Goal: Task Accomplishment & Management: Use online tool/utility

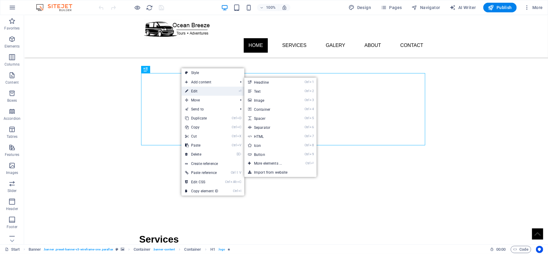
drag, startPoint x: 53, startPoint y: 83, endPoint x: 203, endPoint y: 88, distance: 150.4
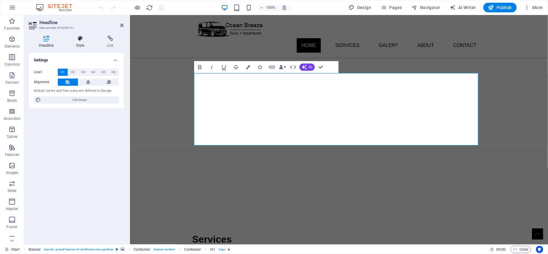
click at [83, 39] on icon at bounding box center [80, 38] width 28 height 6
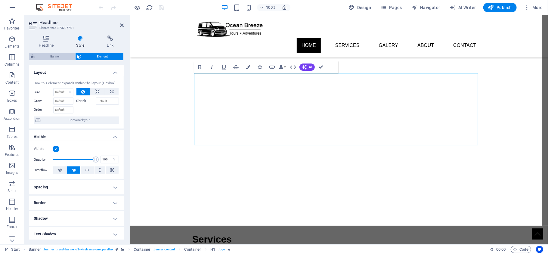
click at [60, 56] on span "Banner" at bounding box center [54, 56] width 37 height 7
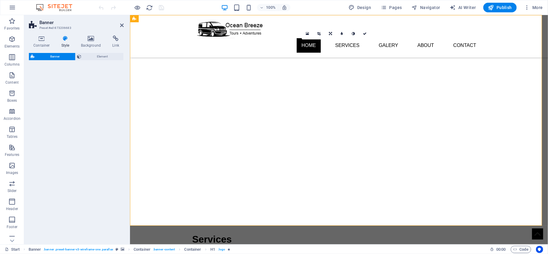
select select "rem"
select select "px"
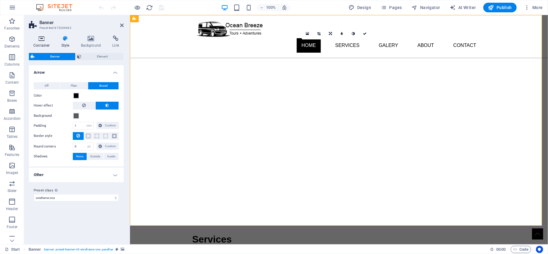
click at [39, 38] on icon at bounding box center [42, 38] width 26 height 6
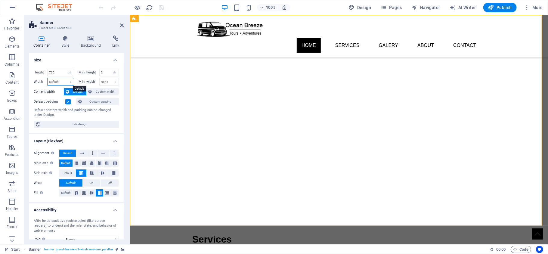
click at [61, 81] on select "Default px rem % em vh vw" at bounding box center [61, 81] width 26 height 7
select select "px"
click at [64, 78] on select "Default px rem % em vh vw" at bounding box center [61, 81] width 26 height 7
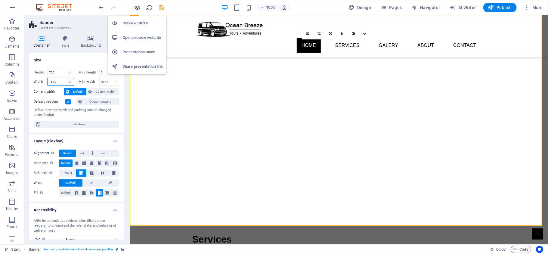
type input "1570"
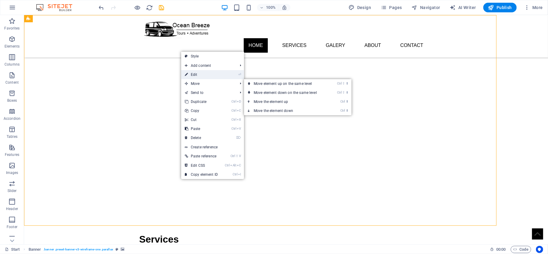
drag, startPoint x: 74, startPoint y: 60, endPoint x: 206, endPoint y: 75, distance: 133.1
click at [206, 75] on link "⏎ Edit" at bounding box center [201, 74] width 40 height 9
select select "px"
select select "vh"
select select "px"
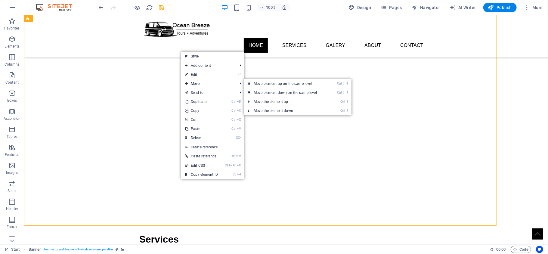
select select "banner"
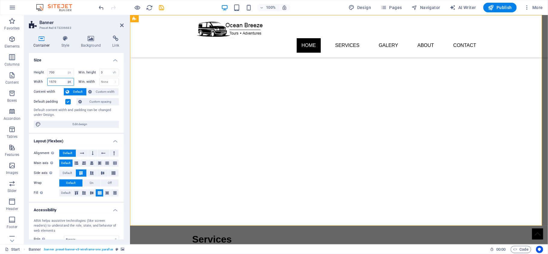
drag, startPoint x: 66, startPoint y: 81, endPoint x: 66, endPoint y: 85, distance: 3.9
click at [66, 81] on select "Default px rem % em vh vw" at bounding box center [69, 81] width 8 height 7
select select "default"
click at [65, 78] on select "Default px rem % em vh vw" at bounding box center [69, 81] width 8 height 7
select select "DISABLED_OPTION_VALUE"
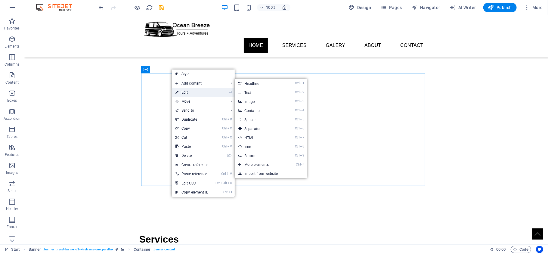
click at [180, 89] on link "⏎ Edit" at bounding box center [192, 92] width 40 height 9
select select "px"
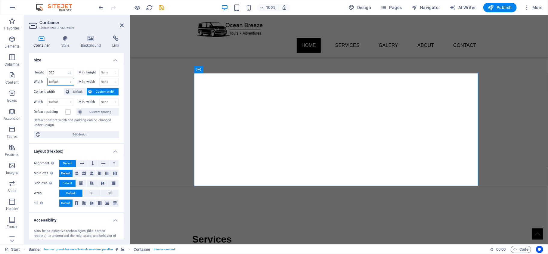
click at [63, 82] on select "Default px rem % em vh vw" at bounding box center [61, 81] width 26 height 7
select select "px"
click at [64, 78] on select "Default px rem % em vh vw" at bounding box center [61, 81] width 26 height 7
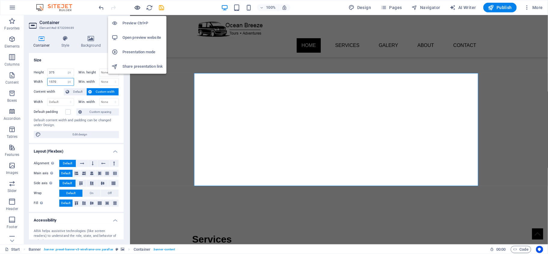
type input "1570"
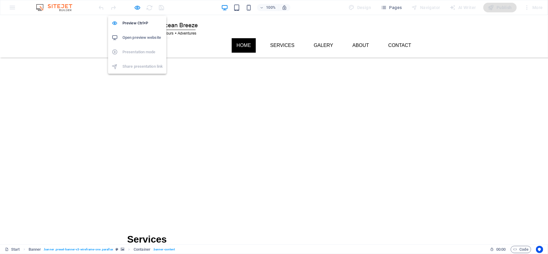
drag, startPoint x: 136, startPoint y: 5, endPoint x: 161, endPoint y: 34, distance: 38.4
select select "px"
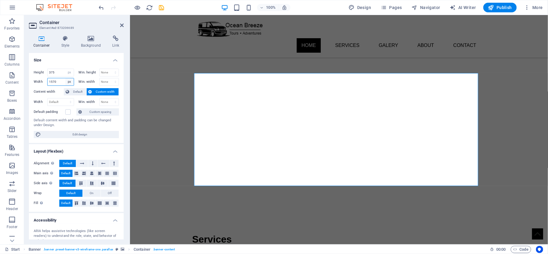
click at [68, 82] on select "Default px rem % em vh vw" at bounding box center [69, 81] width 8 height 7
select select "default"
click at [65, 78] on select "Default px rem % em vh vw" at bounding box center [69, 81] width 8 height 7
select select "DISABLED_OPTION_VALUE"
click at [76, 92] on span "Default" at bounding box center [78, 91] width 14 height 7
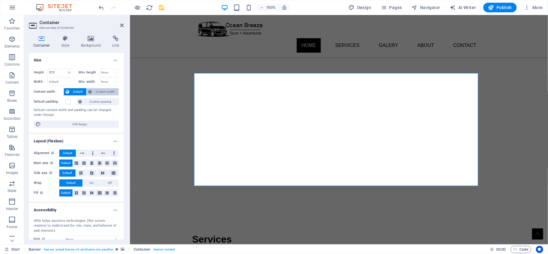
click at [99, 92] on span "Custom width" at bounding box center [105, 91] width 23 height 7
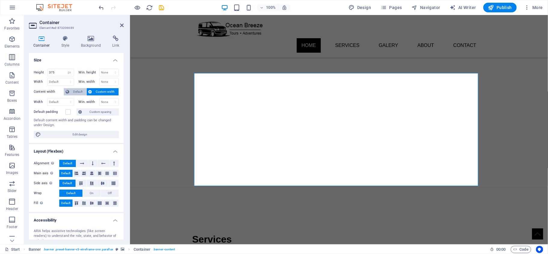
click at [73, 93] on span "Default" at bounding box center [78, 91] width 14 height 7
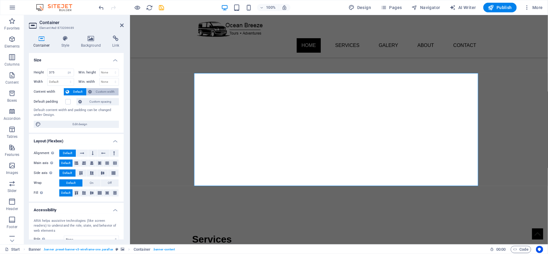
click at [100, 93] on span "Custom width" at bounding box center [105, 91] width 23 height 7
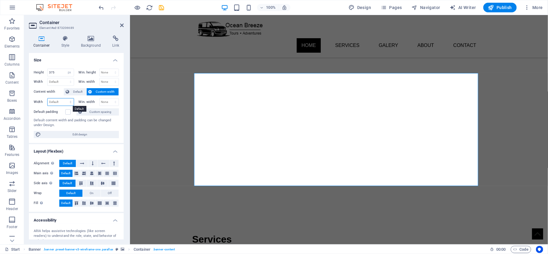
click at [67, 103] on select "Default px rem % em vh vw" at bounding box center [61, 101] width 26 height 7
select select "px"
click at [64, 99] on select "Default px rem % em vh vw" at bounding box center [61, 101] width 26 height 7
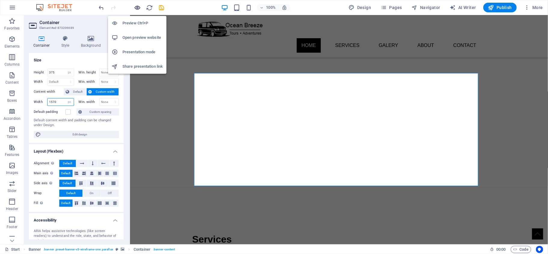
type input "1570"
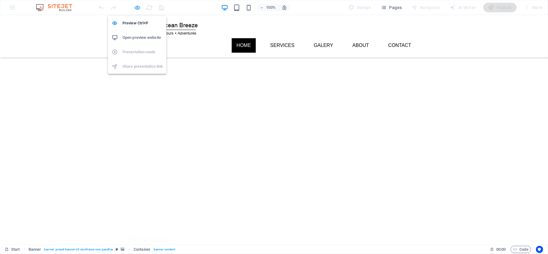
select select "px"
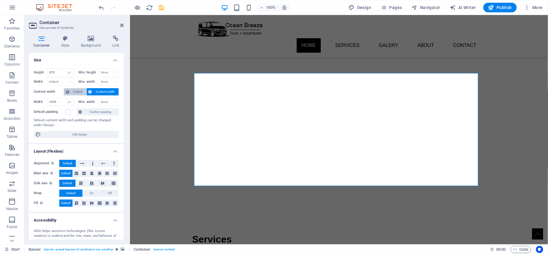
click at [81, 90] on span "Default" at bounding box center [78, 91] width 14 height 7
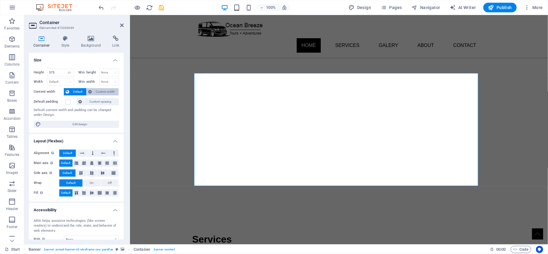
click at [94, 93] on span "Custom width" at bounding box center [105, 91] width 23 height 7
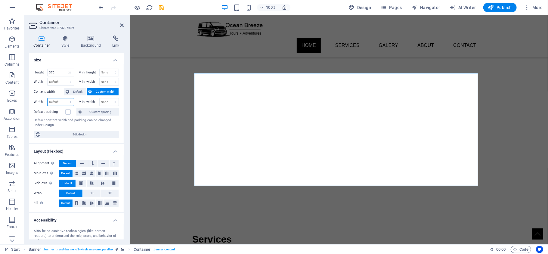
click at [68, 101] on select "Default px rem % em vh vw" at bounding box center [61, 101] width 26 height 7
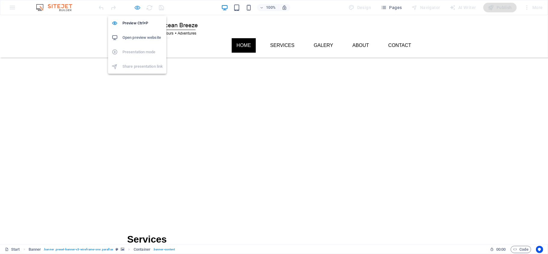
select select "px"
